Goal: Task Accomplishment & Management: Complete application form

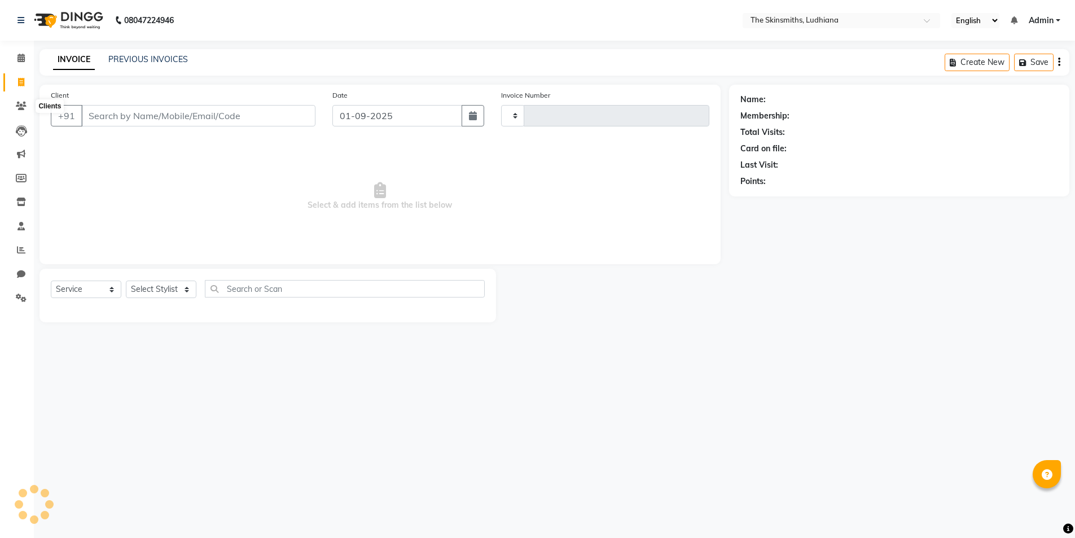
select select "service"
type input "1281"
select select "8115"
click at [152, 293] on select "Select Stylist" at bounding box center [161, 288] width 71 height 17
select select "76543"
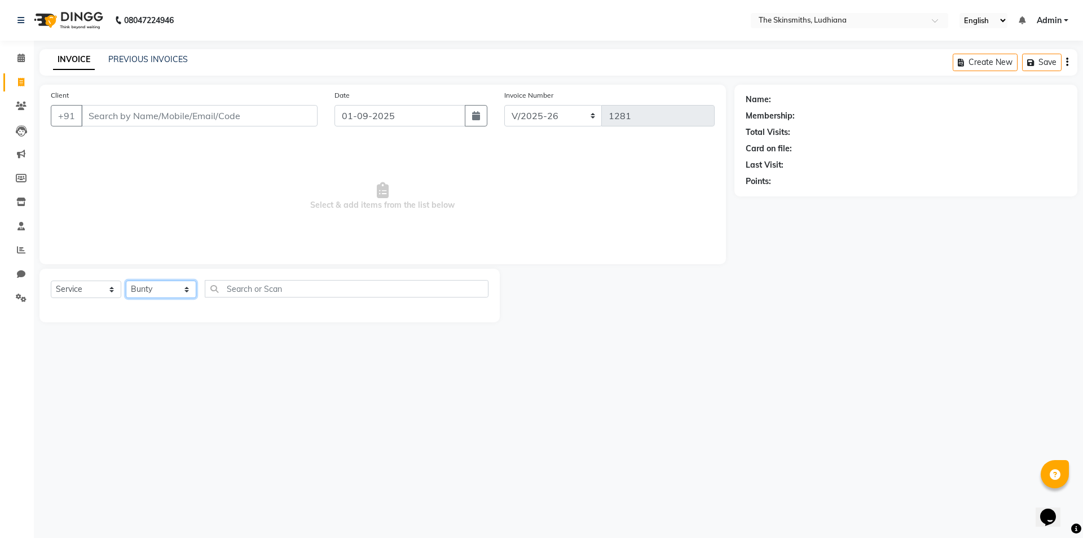
click at [126, 280] on select "Select Stylist Admin [PERSON_NAME] [PERSON_NAME] [PERSON_NAME] [PERSON_NAME] [P…" at bounding box center [161, 288] width 71 height 17
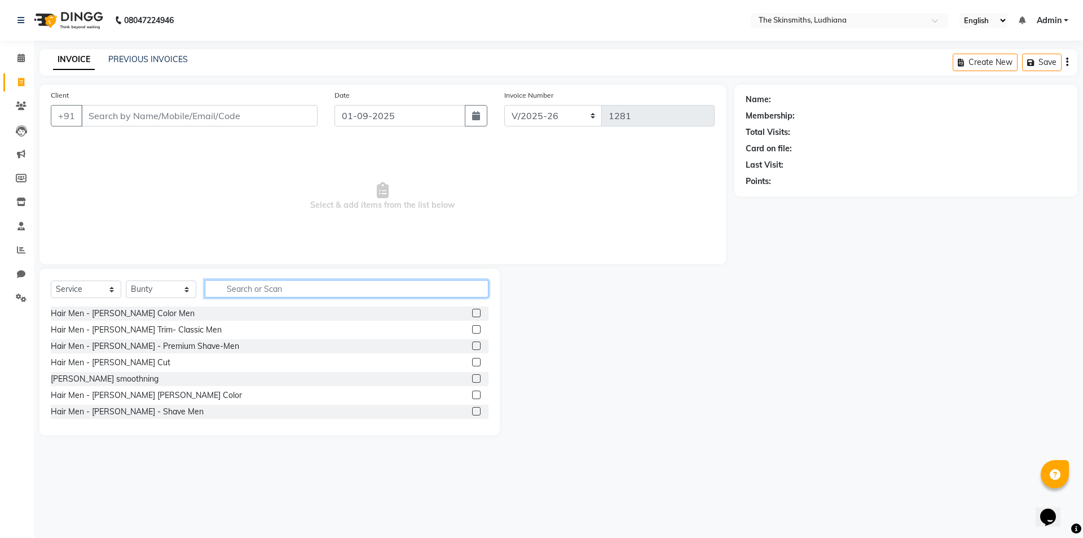
click at [289, 288] on input "text" at bounding box center [347, 288] width 284 height 17
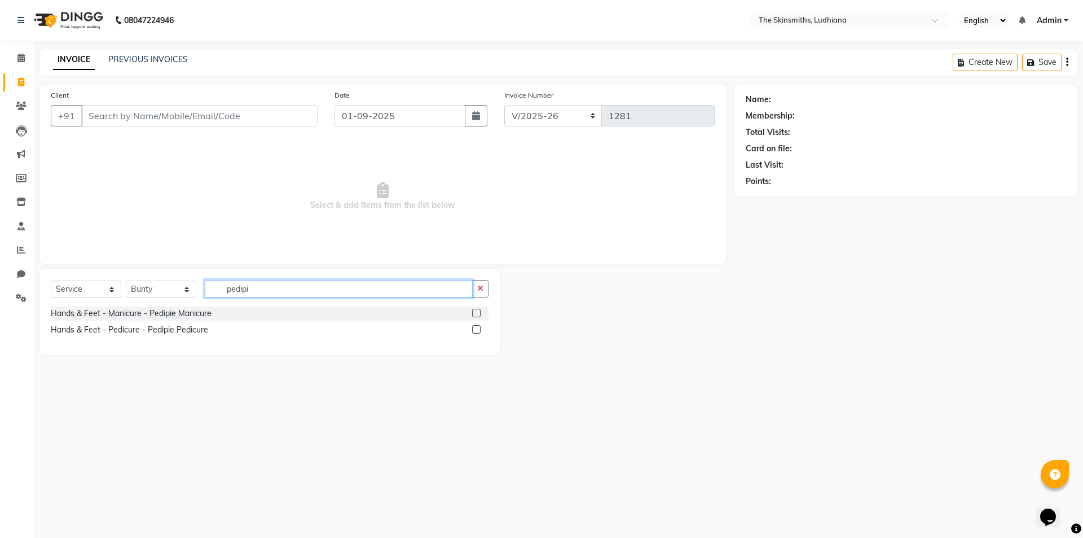
type input "pedipi"
click at [477, 329] on label at bounding box center [476, 329] width 8 height 8
click at [477, 329] on input "checkbox" at bounding box center [475, 329] width 7 height 7
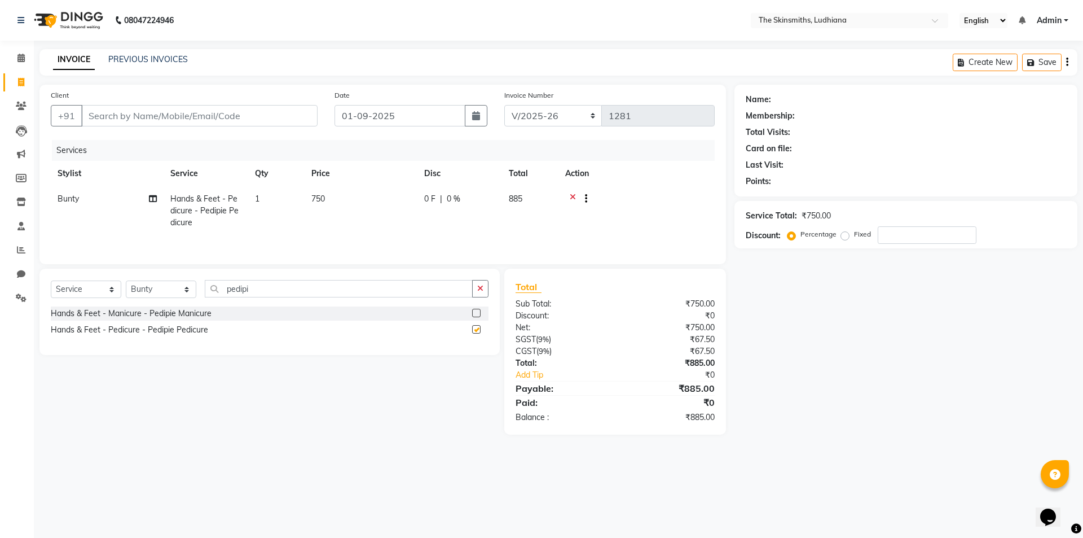
checkbox input "false"
click at [170, 291] on select "Select Stylist Admin [PERSON_NAME] [PERSON_NAME] [PERSON_NAME] [PERSON_NAME] [P…" at bounding box center [161, 288] width 71 height 17
select select "76550"
click at [126, 280] on select "Select Stylist Admin [PERSON_NAME] [PERSON_NAME] [PERSON_NAME] [PERSON_NAME] [P…" at bounding box center [161, 288] width 71 height 17
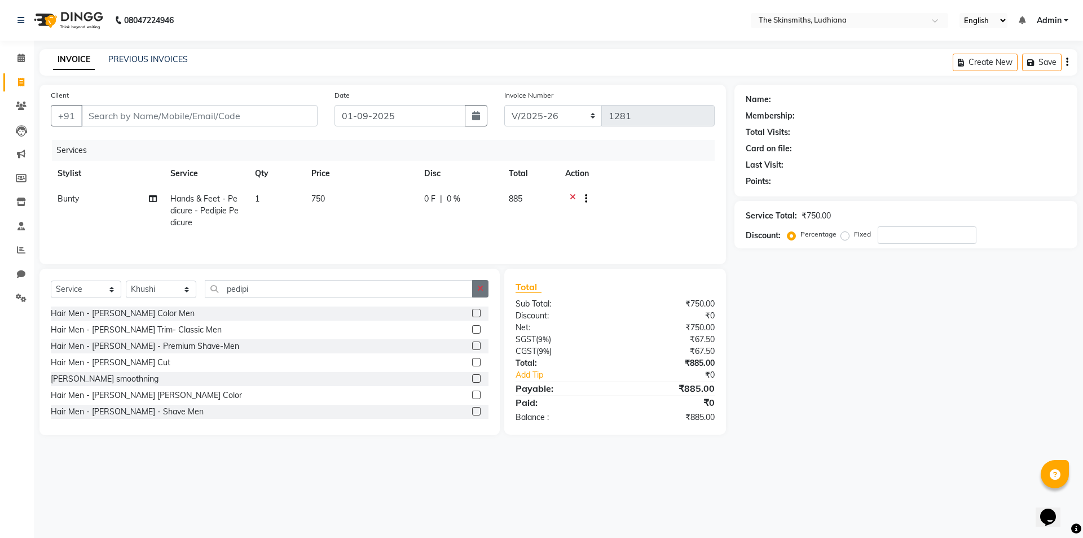
click at [481, 286] on icon "button" at bounding box center [480, 288] width 6 height 8
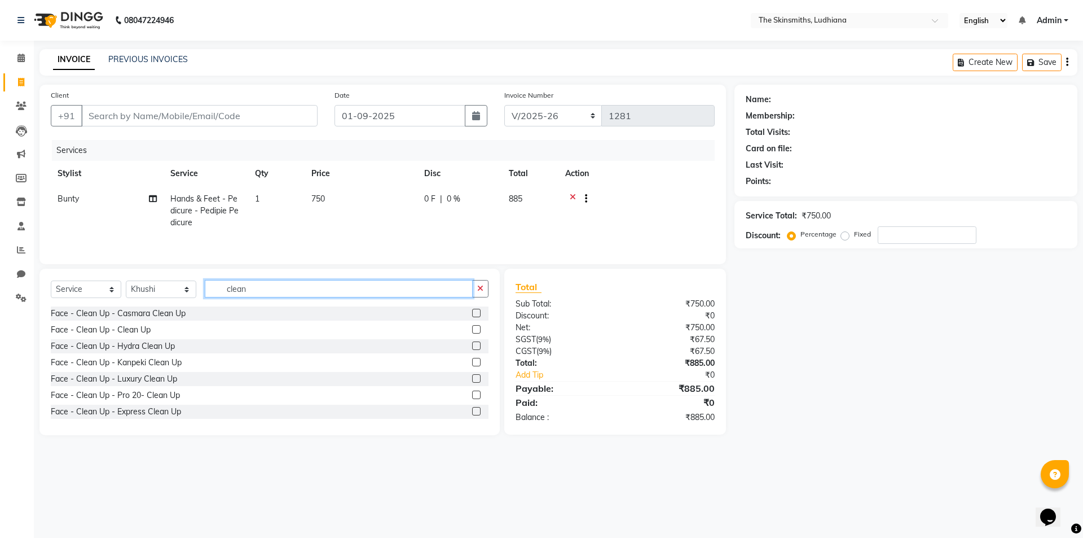
type input "clean"
click at [472, 346] on label at bounding box center [476, 345] width 8 height 8
click at [472, 346] on input "checkbox" at bounding box center [475, 345] width 7 height 7
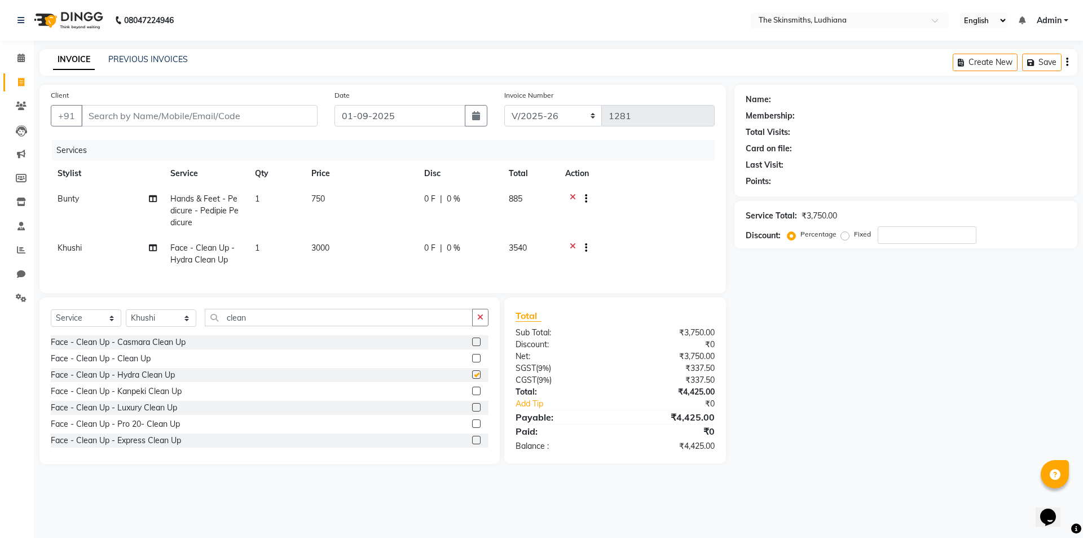
checkbox input "false"
click at [472, 395] on label at bounding box center [476, 390] width 8 height 8
click at [472, 395] on input "checkbox" at bounding box center [475, 391] width 7 height 7
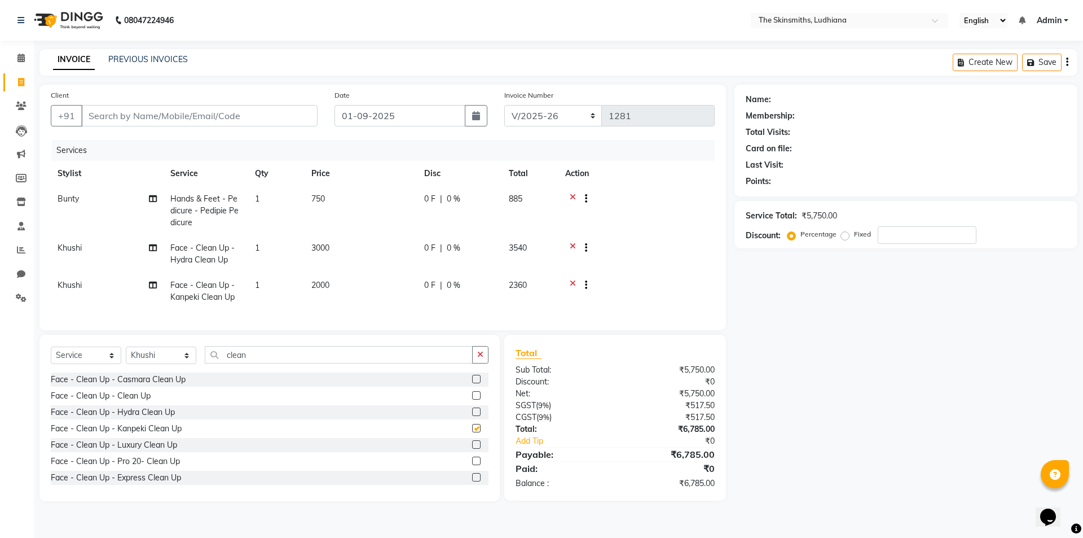
checkbox input "false"
click at [573, 247] on icon at bounding box center [573, 249] width 6 height 14
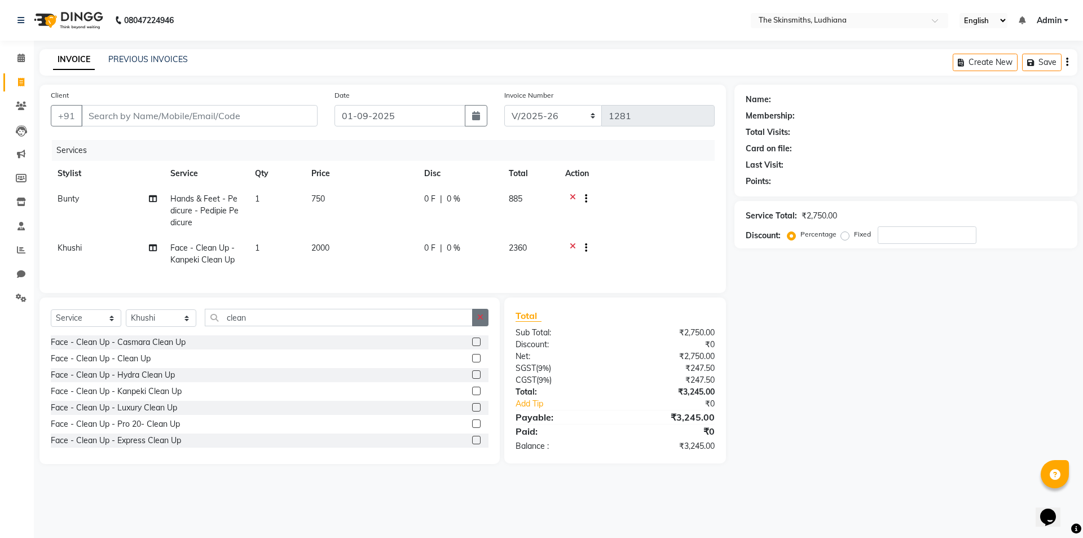
click at [486, 326] on button "button" at bounding box center [480, 317] width 16 height 17
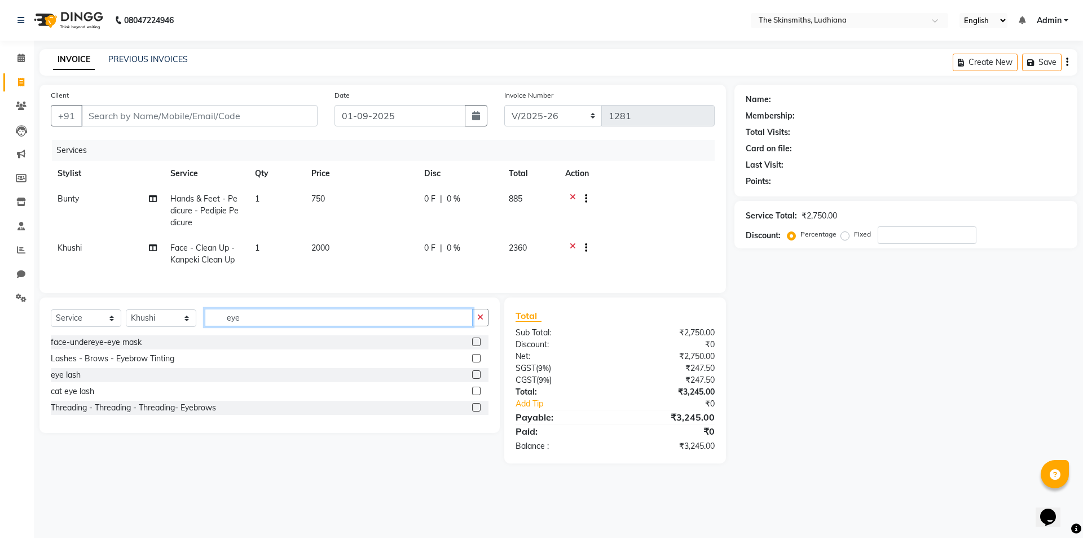
type input "eye"
click at [480, 411] on label at bounding box center [476, 407] width 8 height 8
click at [479, 411] on input "checkbox" at bounding box center [475, 407] width 7 height 7
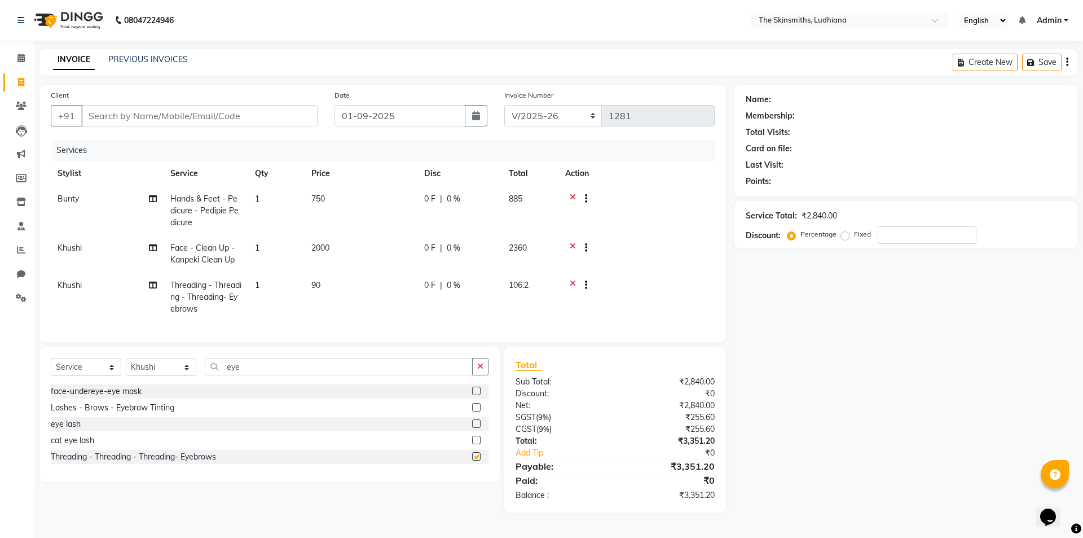
checkbox input "false"
click at [481, 370] on icon "button" at bounding box center [480, 366] width 6 height 8
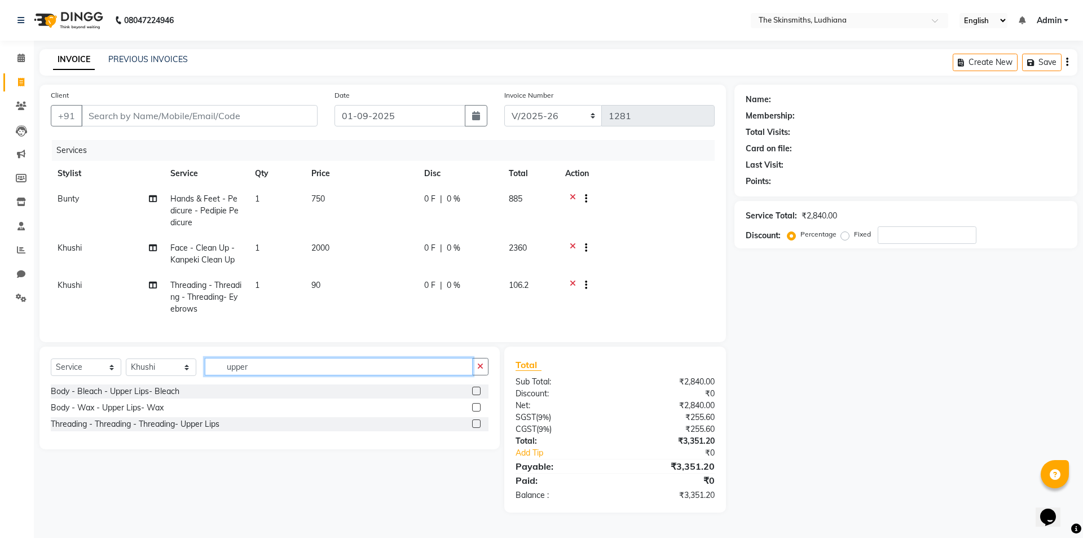
type input "upper"
click at [477, 428] on label at bounding box center [476, 423] width 8 height 8
click at [477, 428] on input "checkbox" at bounding box center [475, 423] width 7 height 7
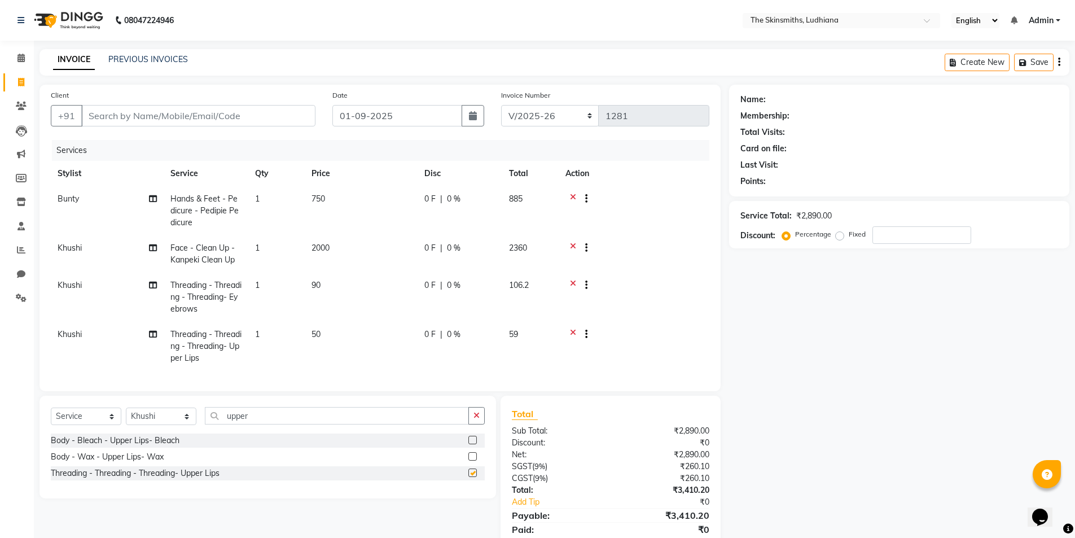
checkbox input "false"
click at [161, 419] on select "Select Stylist Admin [PERSON_NAME] [PERSON_NAME] [PERSON_NAME] [PERSON_NAME] [P…" at bounding box center [161, 415] width 71 height 17
select select "76547"
click at [126, 416] on select "Select Stylist Admin [PERSON_NAME] [PERSON_NAME] [PERSON_NAME] [PERSON_NAME] [P…" at bounding box center [161, 415] width 71 height 17
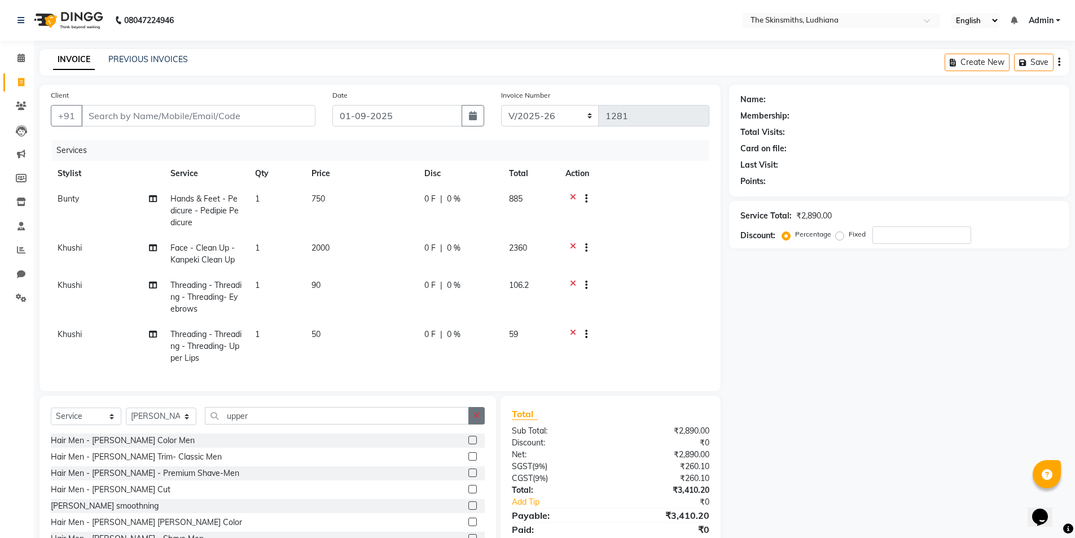
click at [477, 419] on icon "button" at bounding box center [476, 415] width 6 height 8
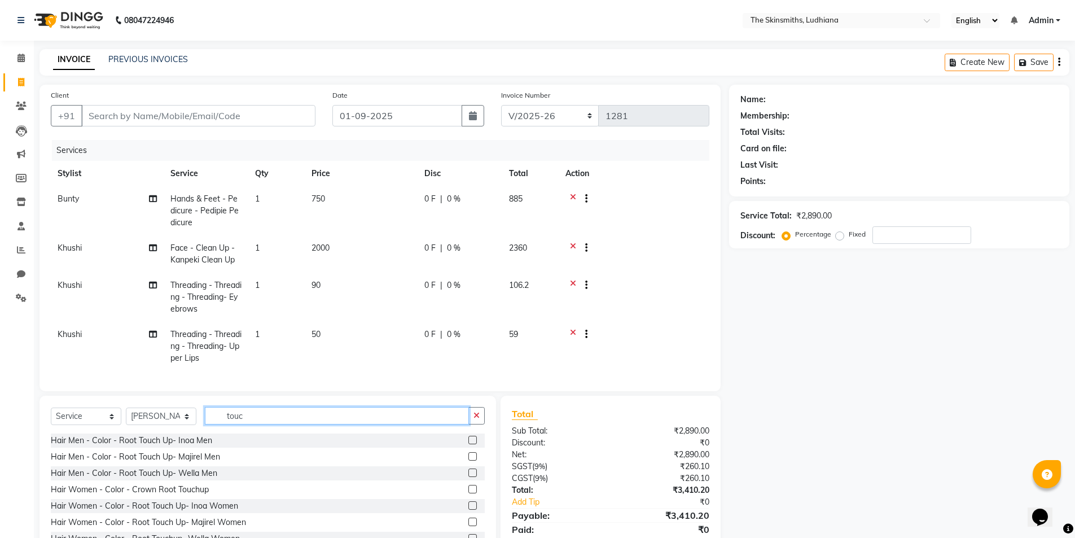
scroll to position [18, 0]
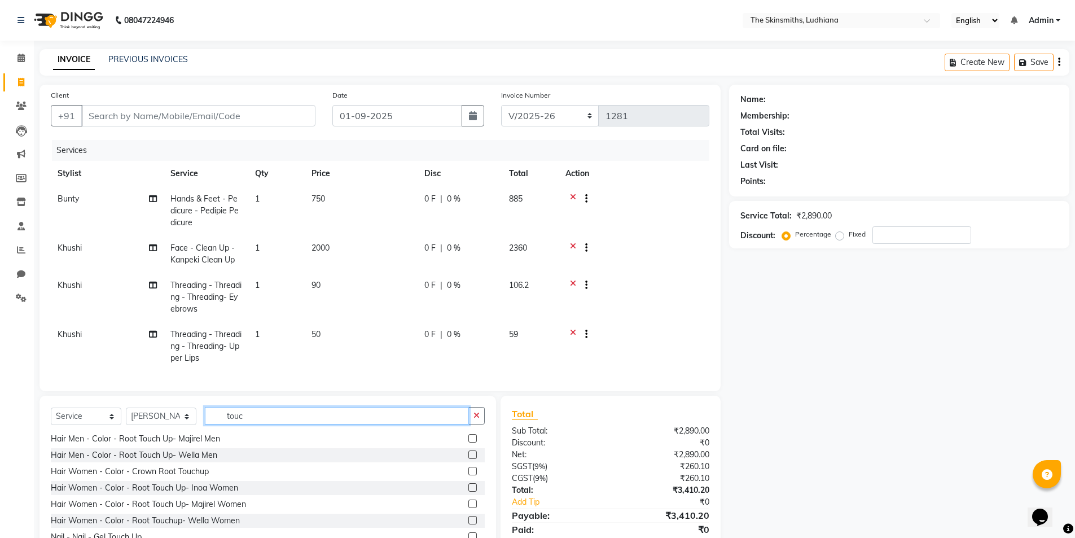
type input "touc"
click at [468, 491] on label at bounding box center [472, 487] width 8 height 8
click at [468, 491] on input "checkbox" at bounding box center [471, 487] width 7 height 7
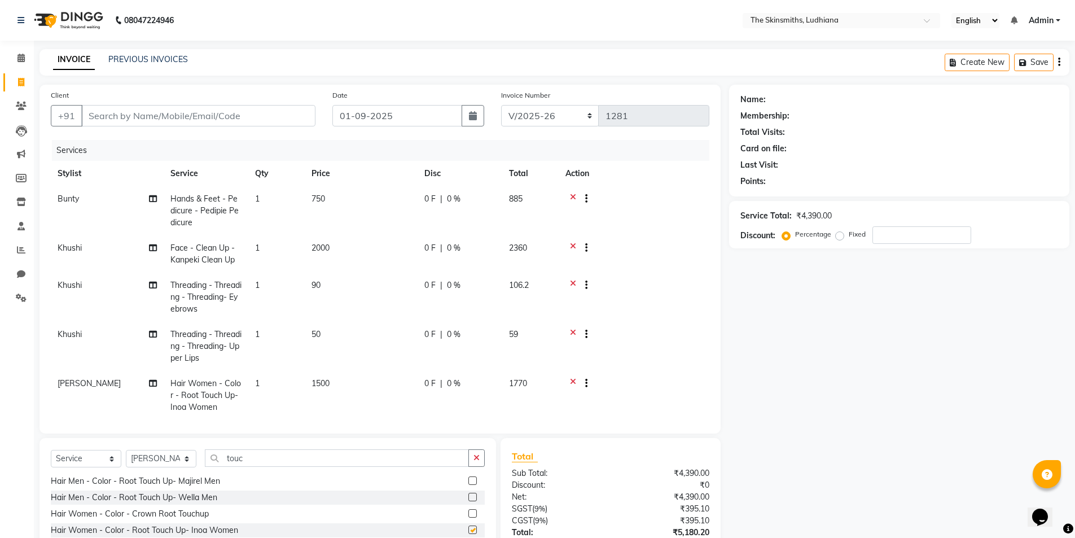
checkbox input "false"
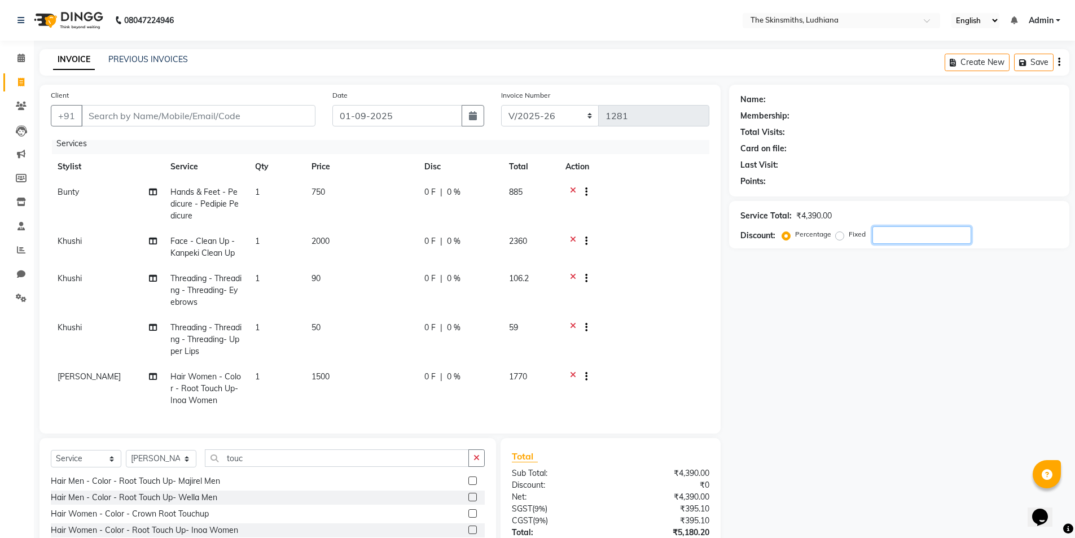
click at [900, 239] on input "number" at bounding box center [921, 234] width 99 height 17
type input "50"
click at [174, 111] on input "Client" at bounding box center [198, 115] width 234 height 21
type input "t"
type input "0"
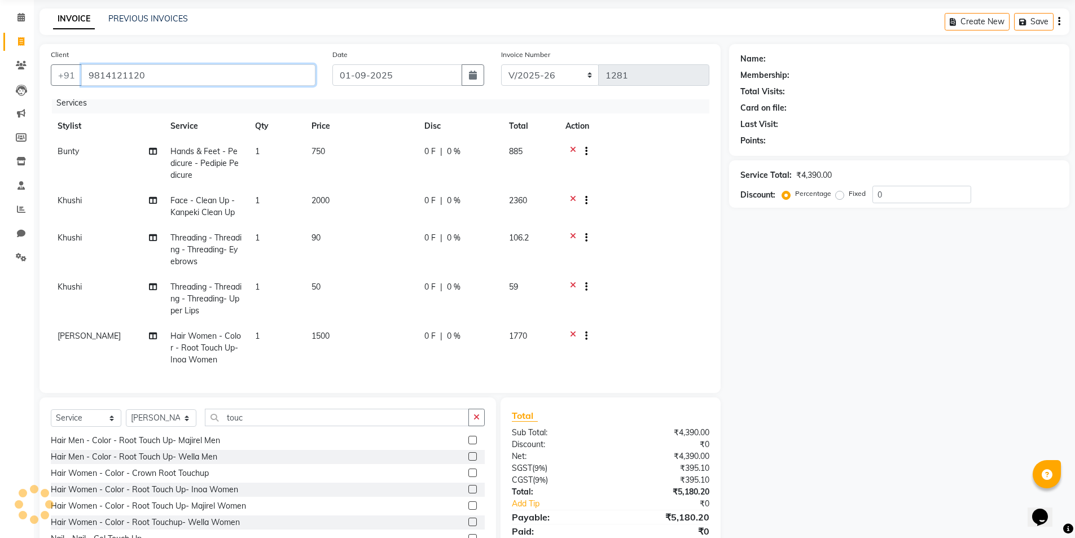
scroll to position [83, 0]
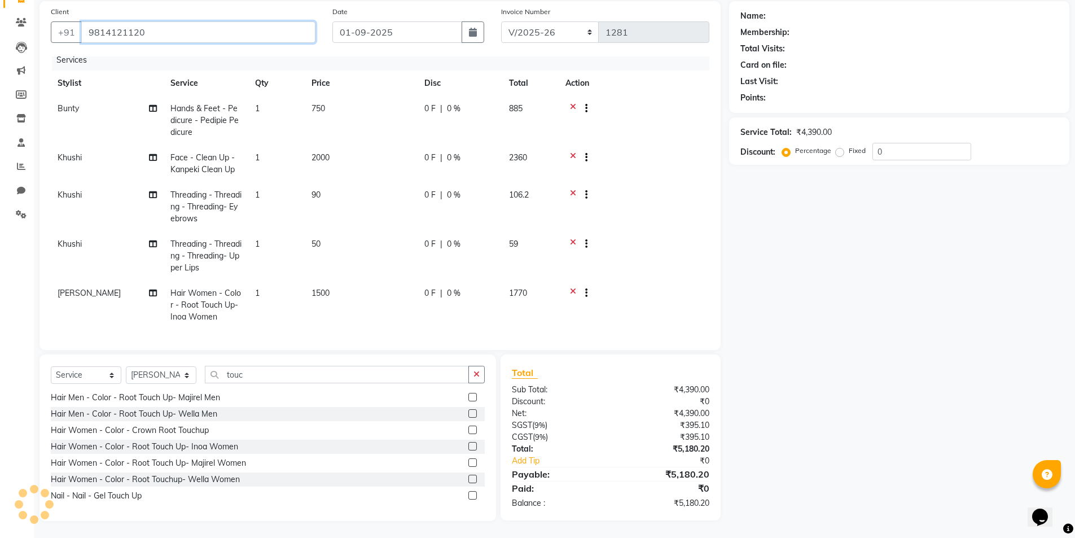
type input "9814121120"
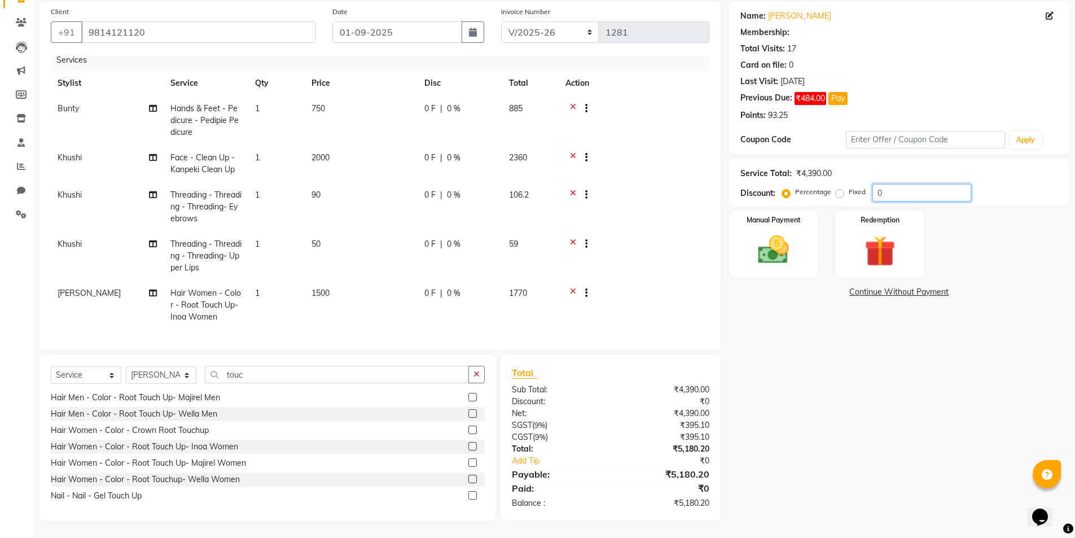
click at [903, 197] on input "0" at bounding box center [921, 192] width 99 height 17
type input "50"
click at [771, 231] on div "Manual Payment" at bounding box center [773, 243] width 93 height 69
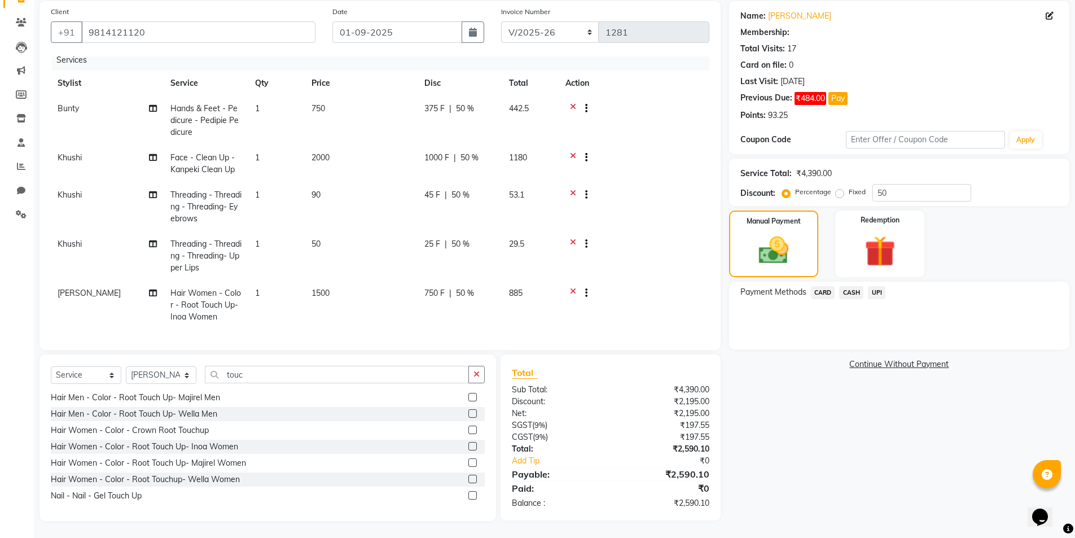
click at [851, 292] on span "CASH" at bounding box center [851, 292] width 24 height 13
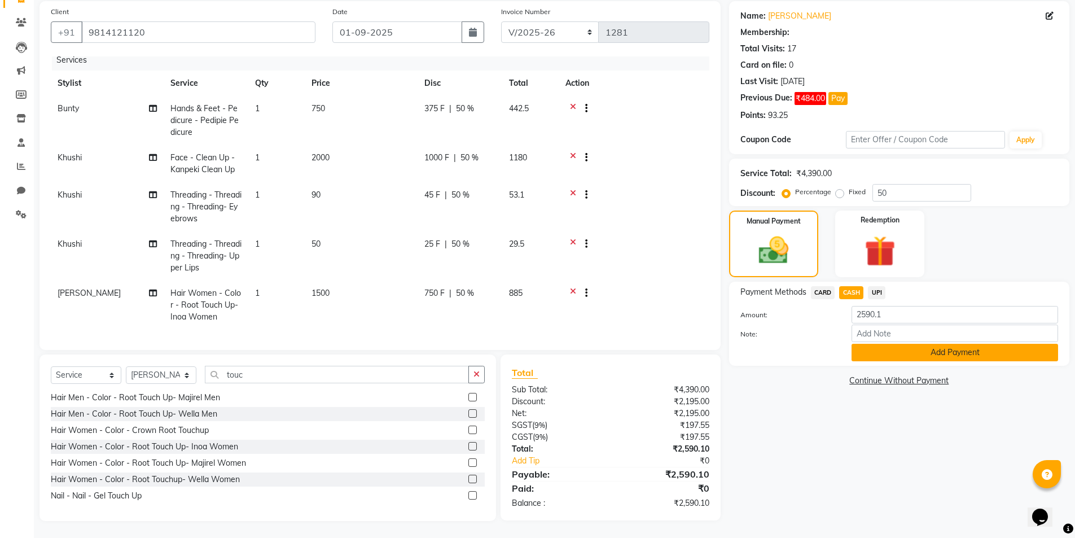
click at [947, 349] on button "Add Payment" at bounding box center [954, 352] width 206 height 17
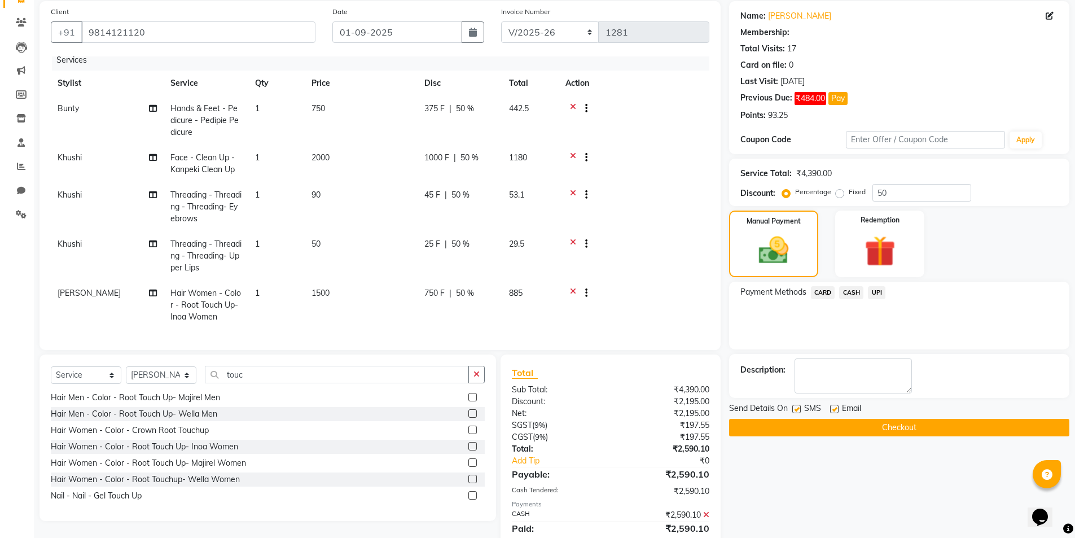
click at [939, 421] on button "Checkout" at bounding box center [899, 427] width 340 height 17
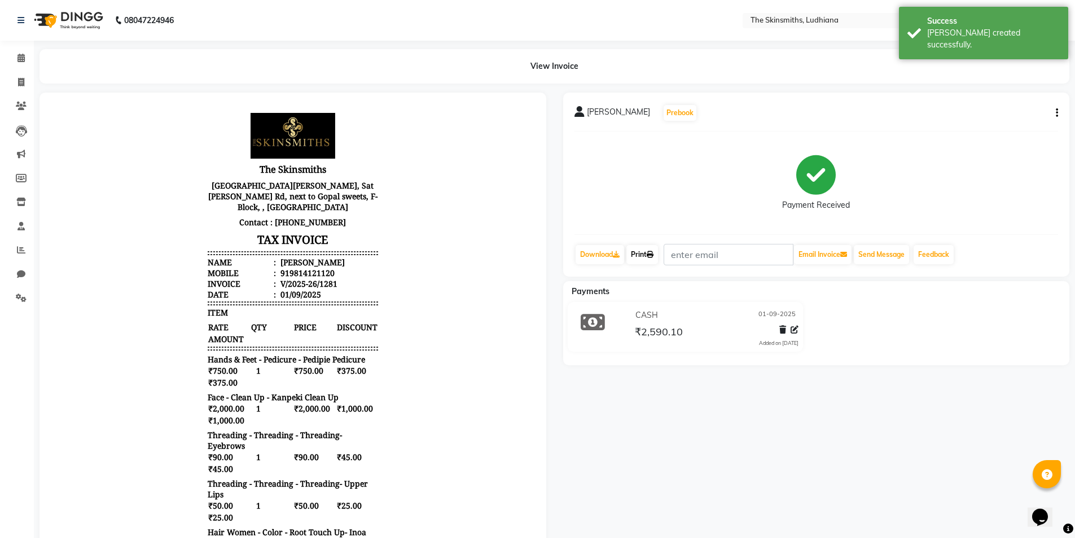
click at [645, 249] on link "Print" at bounding box center [642, 254] width 32 height 19
